Goal: Transaction & Acquisition: Purchase product/service

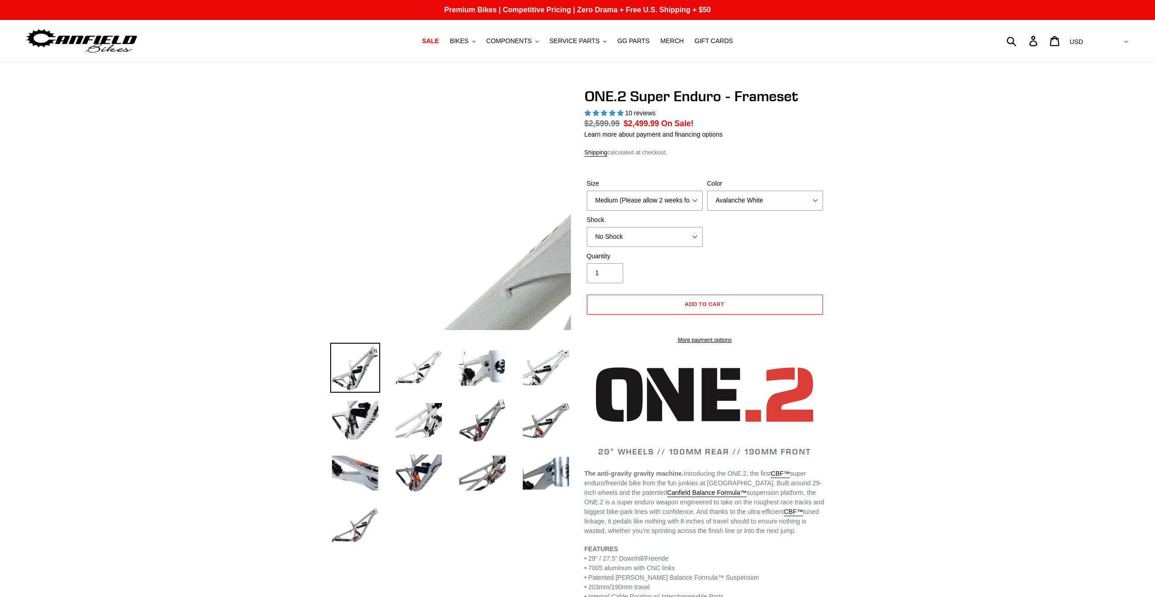
select select "highest-rating"
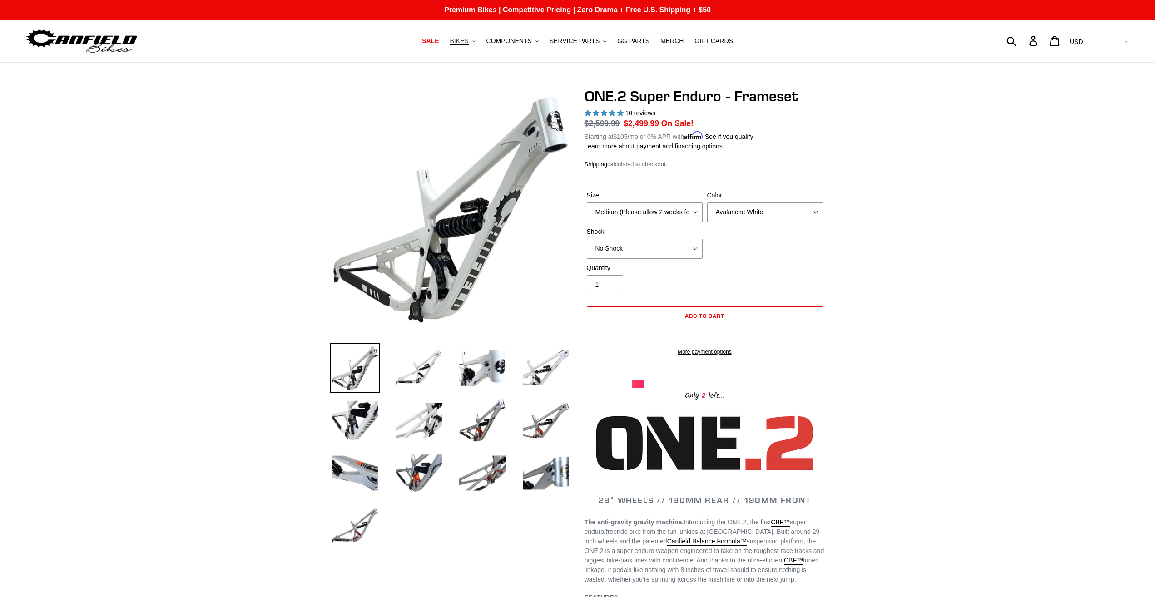
click at [468, 44] on span "BIKES" at bounding box center [459, 41] width 19 height 8
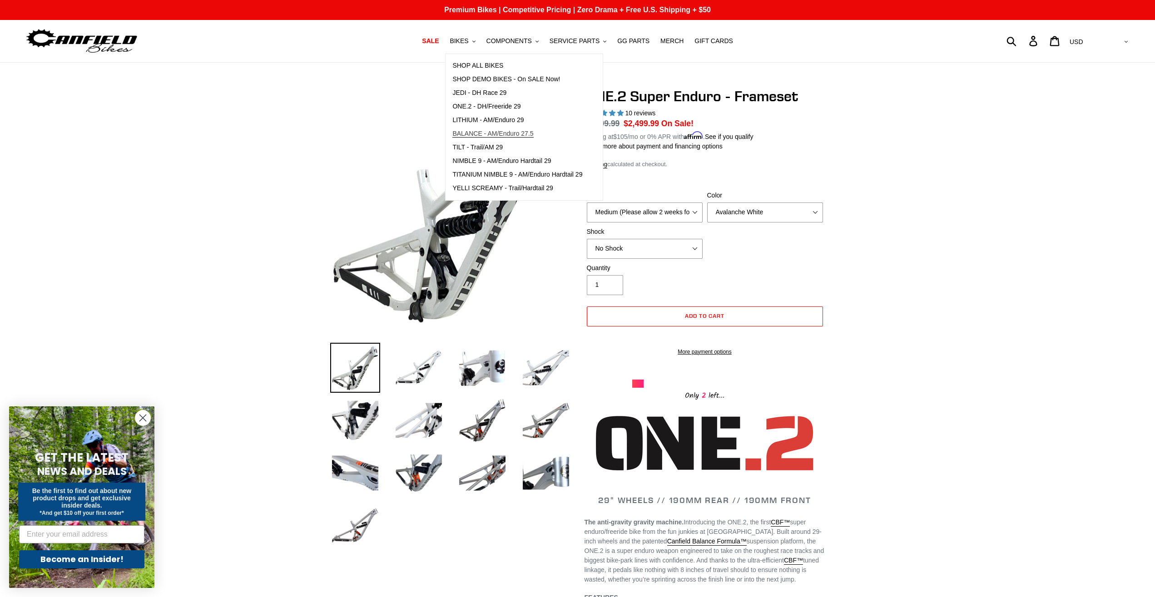
click at [502, 136] on span "BALANCE - AM/Enduro 27.5" at bounding box center [492, 134] width 81 height 8
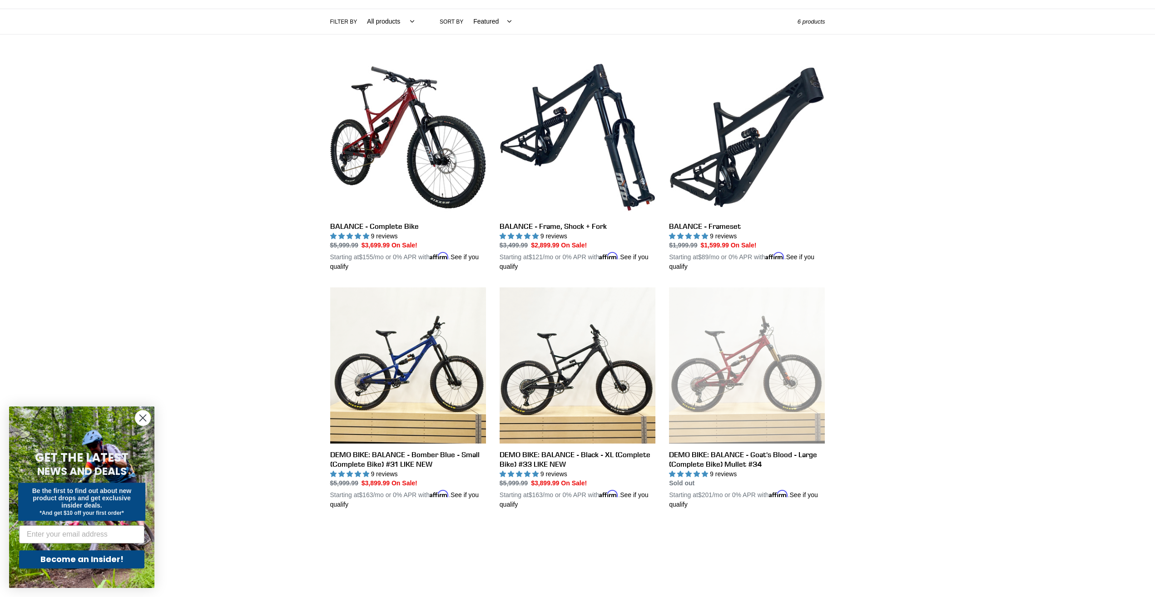
scroll to position [185, 0]
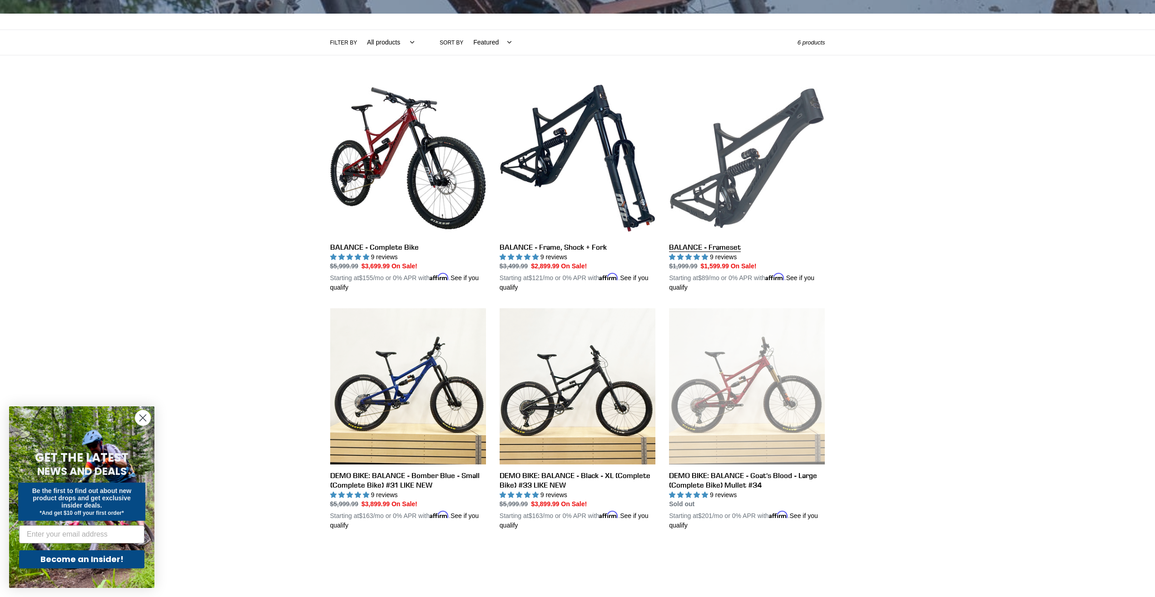
click at [736, 212] on link "BALANCE - Frameset" at bounding box center [747, 186] width 156 height 213
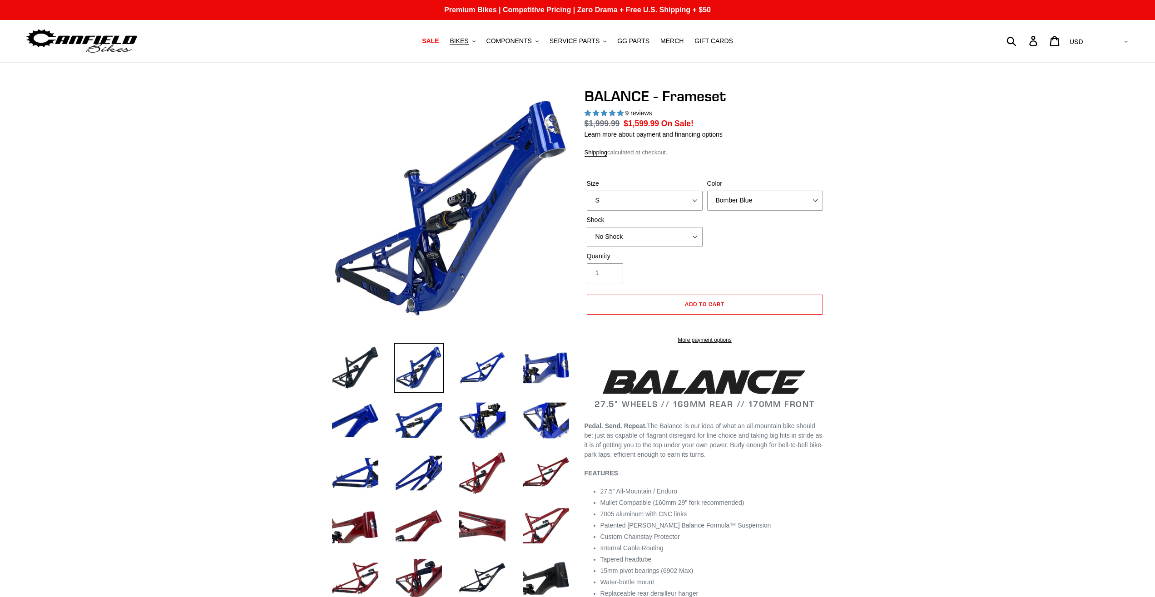
select select "highest-rating"
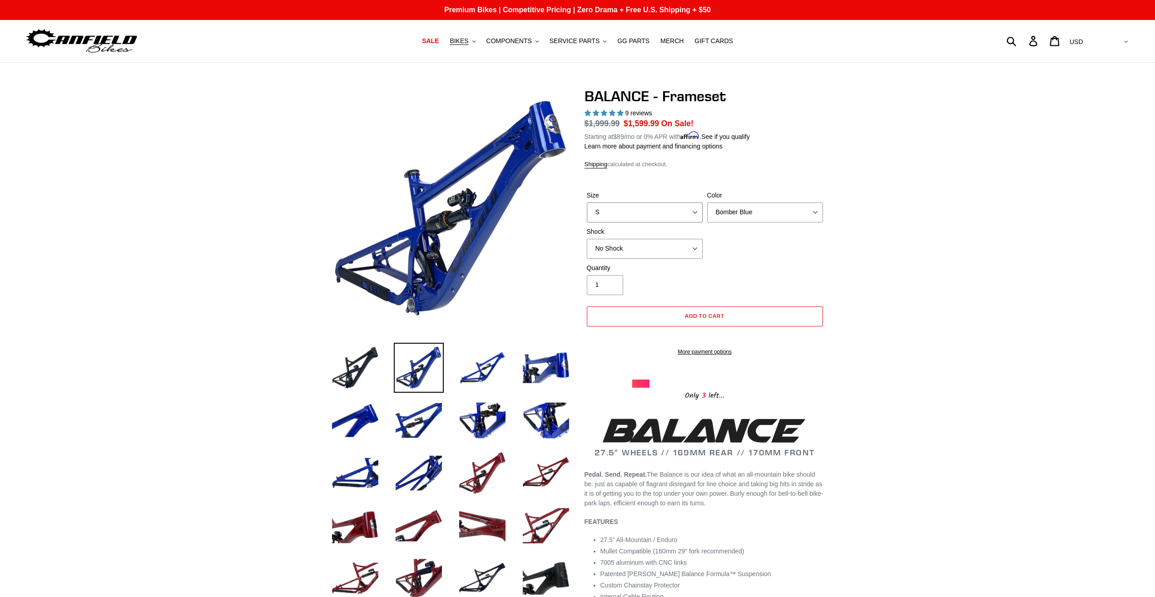
click at [587, 203] on select "S M L XL" at bounding box center [645, 213] width 116 height 20
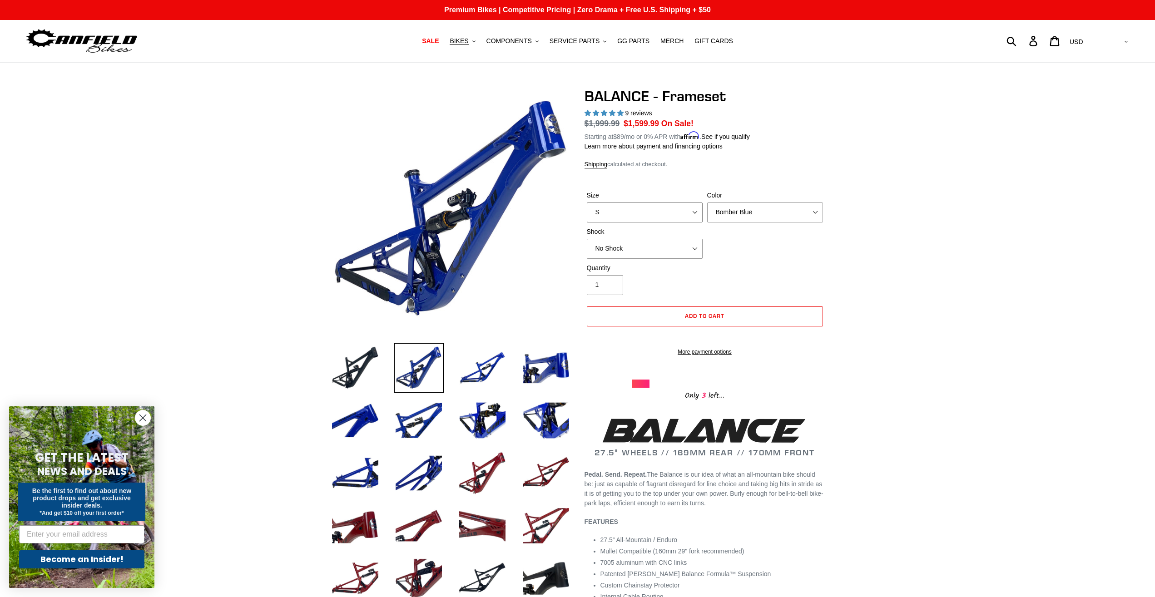
select select "M"
click option "M" at bounding box center [0, 0] width 0 height 0
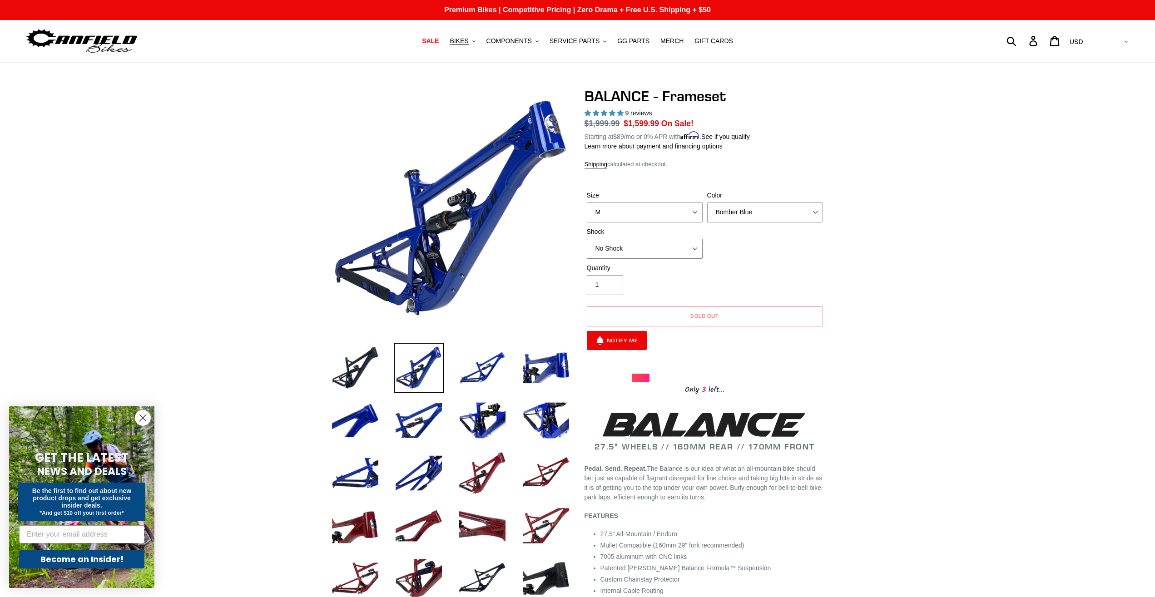
click at [587, 239] on select "No Shock Cane Creek Kitsuma Air Öhlins TTX2 Air EXT Storia V3-S" at bounding box center [645, 249] width 116 height 20
click option "Cane Creek Kitsuma Air" at bounding box center [0, 0] width 0 height 0
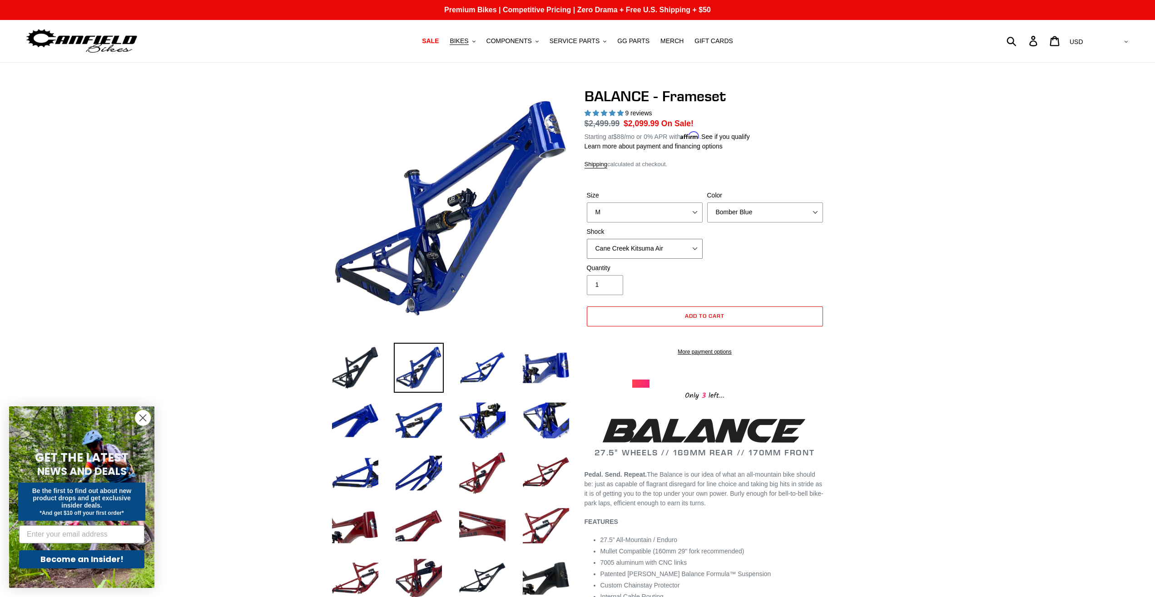
click at [587, 239] on select "No Shock Cane Creek Kitsuma Air Öhlins TTX2 Air EXT Storia V3-S" at bounding box center [645, 249] width 116 height 20
click option "Öhlins TTX2 Air" at bounding box center [0, 0] width 0 height 0
click at [587, 239] on select "No Shock Cane Creek Kitsuma Air Öhlins TTX2 Air EXT Storia V3-S" at bounding box center [645, 249] width 116 height 20
select select "No Shock"
click option "No Shock" at bounding box center [0, 0] width 0 height 0
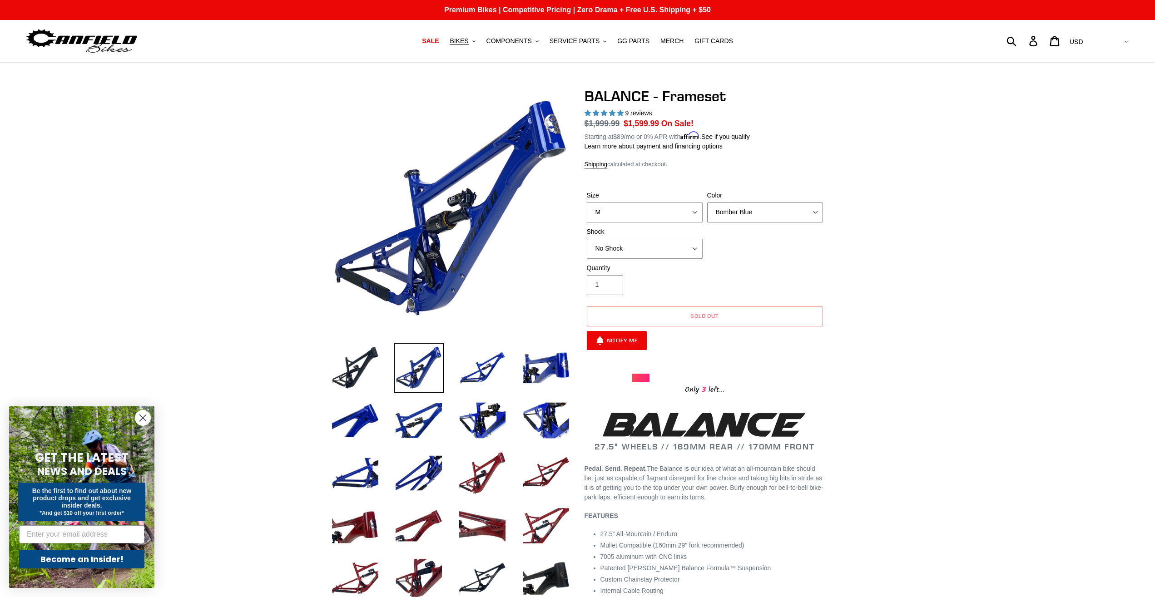
click at [707, 203] on select "Bomber Blue Goat's Blood Stealth Black" at bounding box center [765, 213] width 116 height 20
click option "Goat's Blood" at bounding box center [0, 0] width 0 height 0
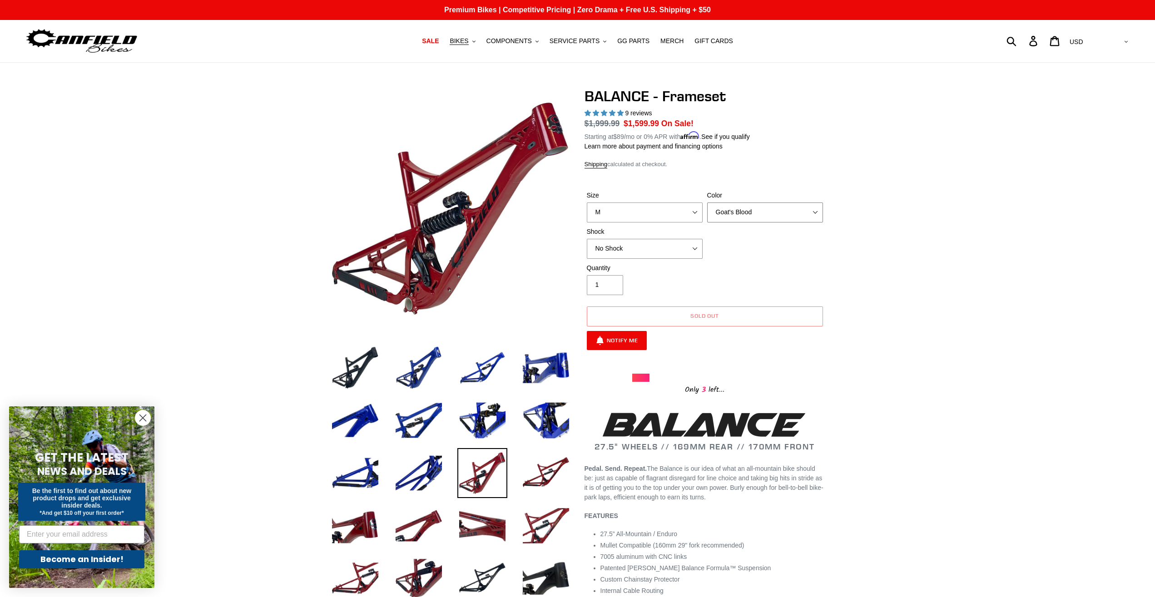
click at [707, 203] on select "Bomber Blue Goat's Blood Stealth Black" at bounding box center [765, 213] width 116 height 20
click option "Stealth Black" at bounding box center [0, 0] width 0 height 0
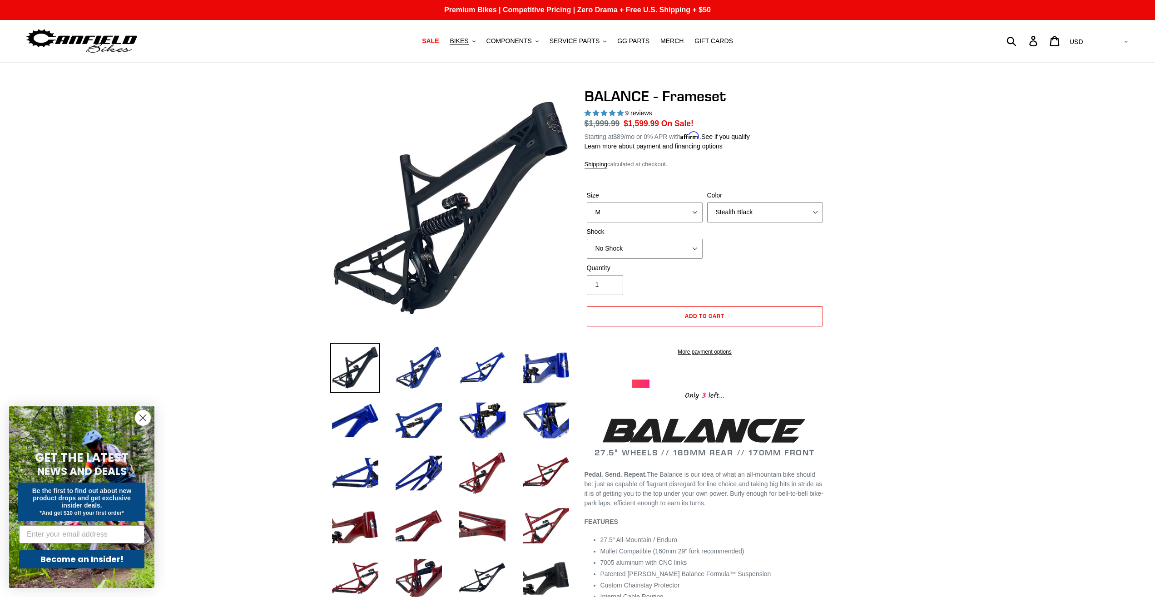
click at [707, 203] on select "Bomber Blue Goat's Blood Stealth Black" at bounding box center [765, 213] width 116 height 20
select select "Bomber Blue"
click option "Bomber Blue" at bounding box center [0, 0] width 0 height 0
